Goal: Book appointment/travel/reservation

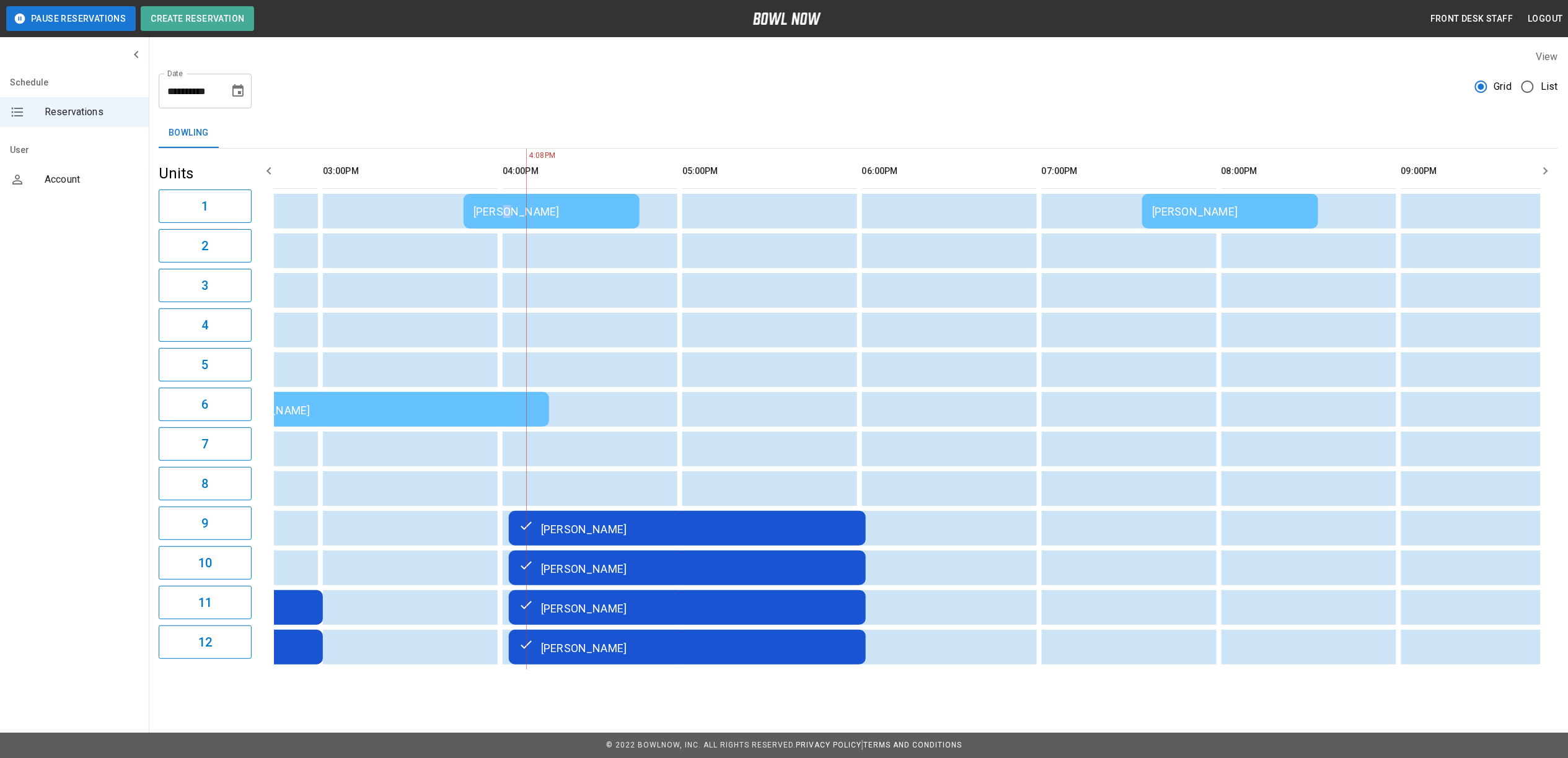
click at [505, 205] on div "Ashley Bera" at bounding box center [552, 212] width 156 height 13
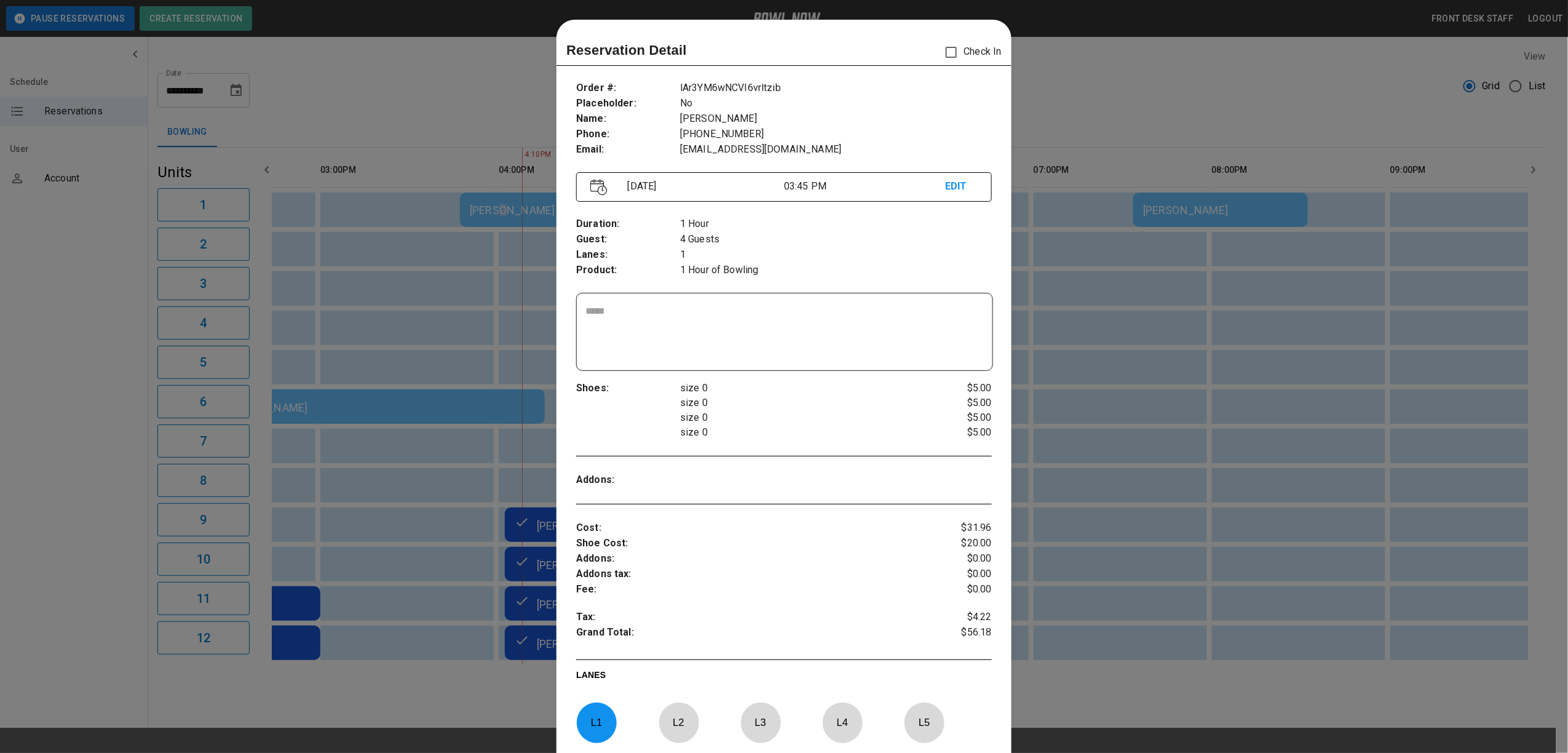
scroll to position [20, 0]
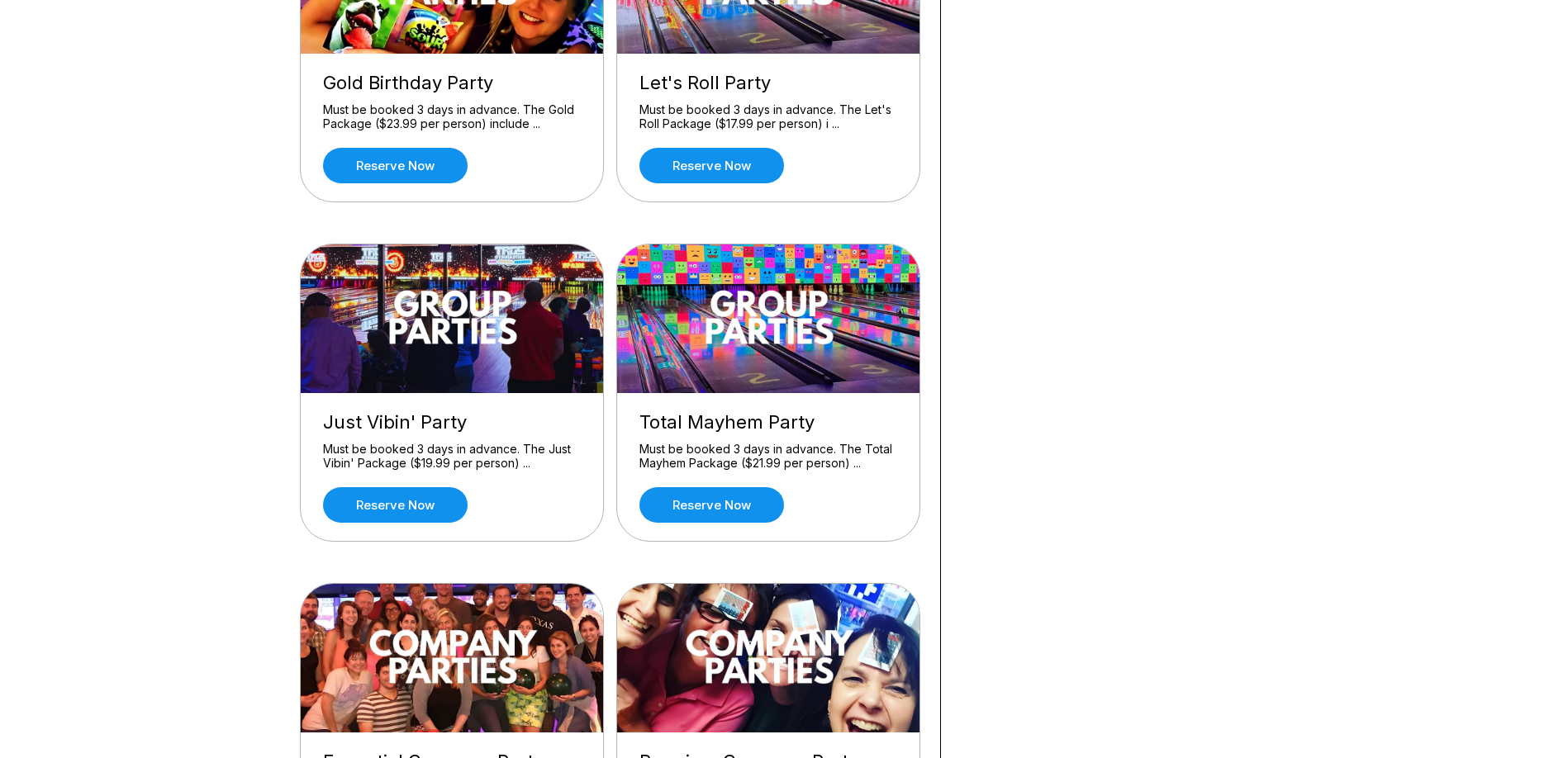
scroll to position [1322, 0]
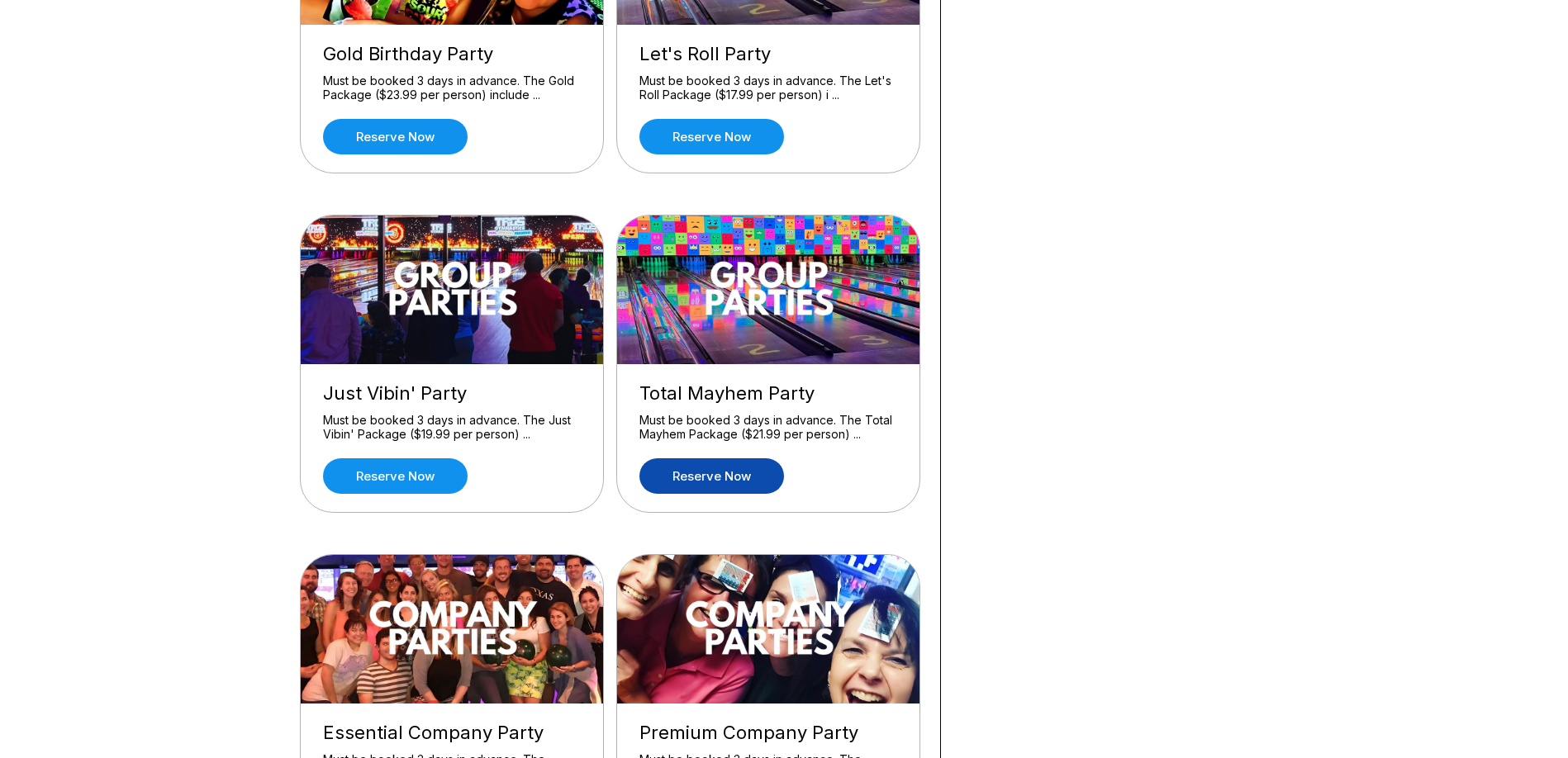
click at [731, 476] on link "Reserve now" at bounding box center [712, 476] width 145 height 35
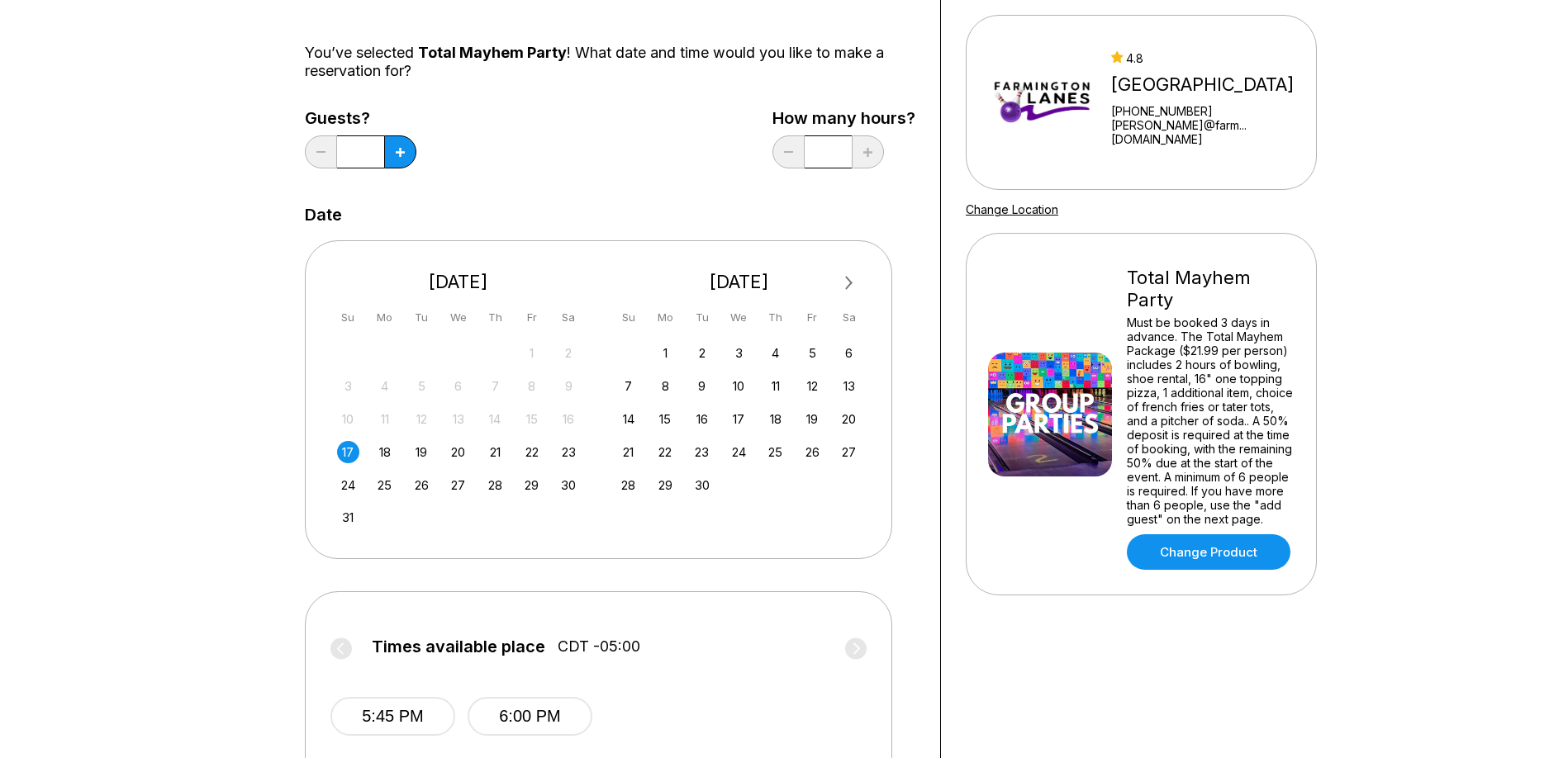
scroll to position [165, 0]
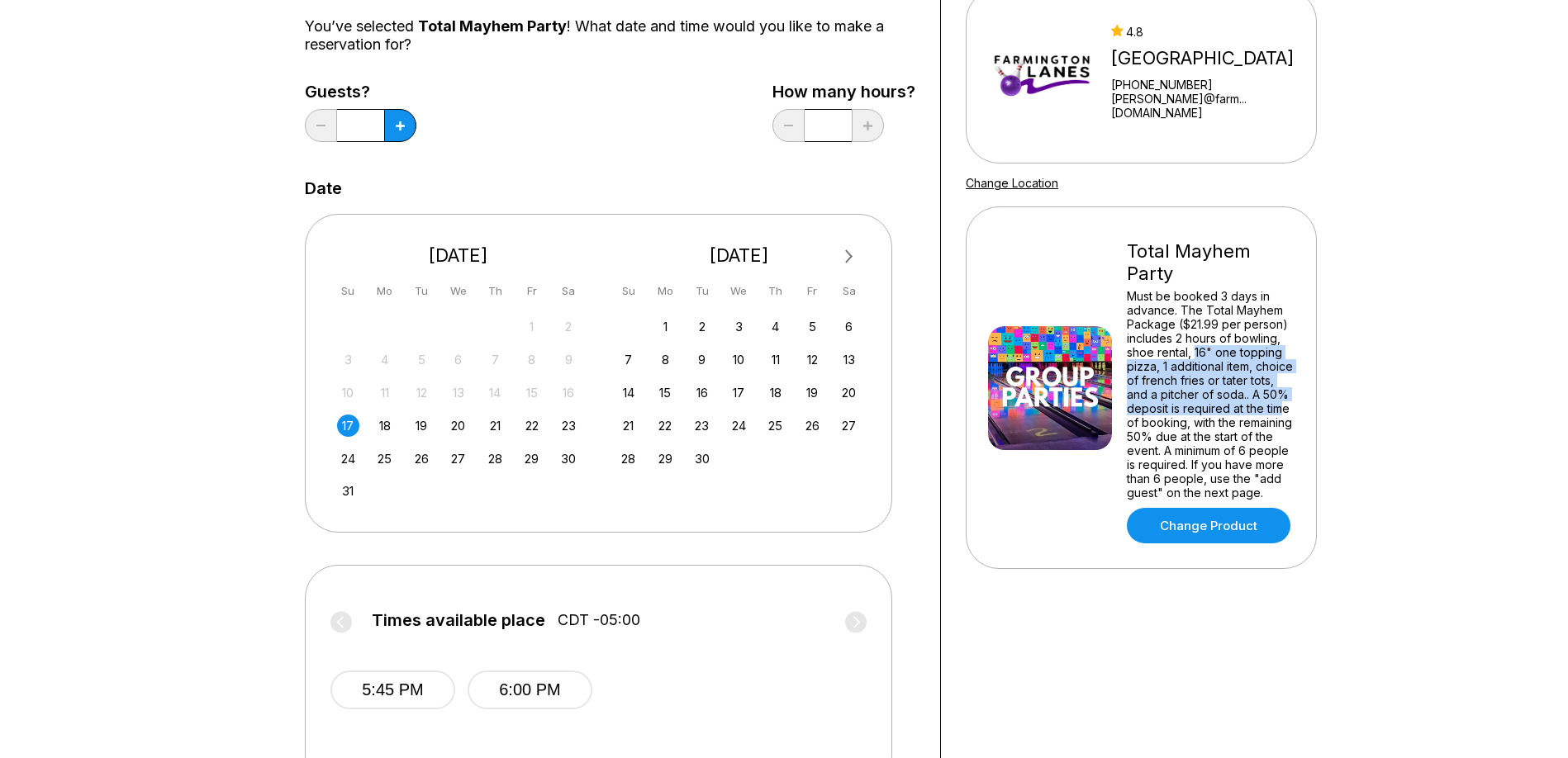
drag, startPoint x: 1193, startPoint y: 357, endPoint x: 1270, endPoint y: 390, distance: 83.8
click at [1283, 414] on div "Must be booked 3 days in advance. The Total Mayhem Package ($21.99 per person) …" at bounding box center [1210, 394] width 168 height 210
click at [1260, 384] on div "Must be booked 3 days in advance. The Total Mayhem Package ($21.99 per person) …" at bounding box center [1210, 394] width 168 height 210
